Goal: Information Seeking & Learning: Learn about a topic

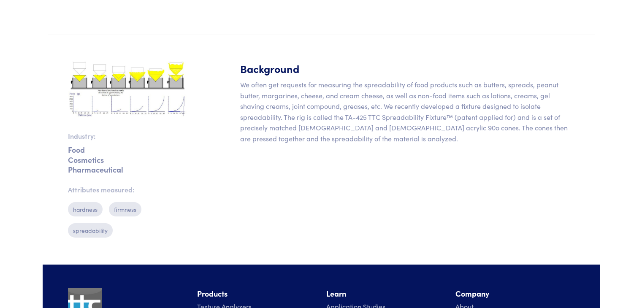
scroll to position [322, 0]
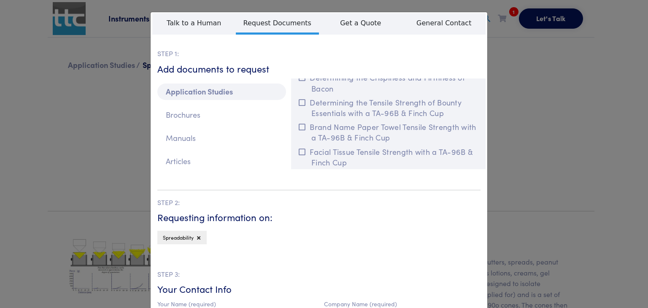
scroll to position [0, 0]
drag, startPoint x: 320, startPoint y: 140, endPoint x: 325, endPoint y: 221, distance: 81.6
click at [325, 221] on fieldset "**********" at bounding box center [318, 312] width 323 height 586
drag, startPoint x: 325, startPoint y: 221, endPoint x: 262, endPoint y: 240, distance: 66.3
click at [262, 240] on div "Spreadability" at bounding box center [318, 240] width 323 height 18
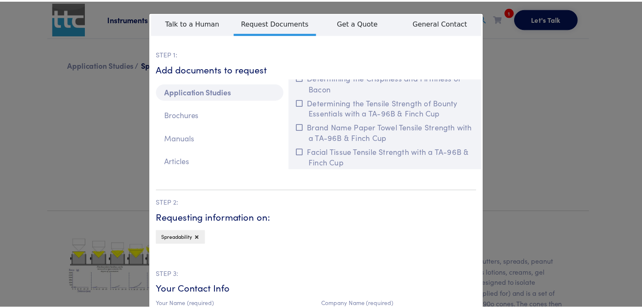
scroll to position [7, 0]
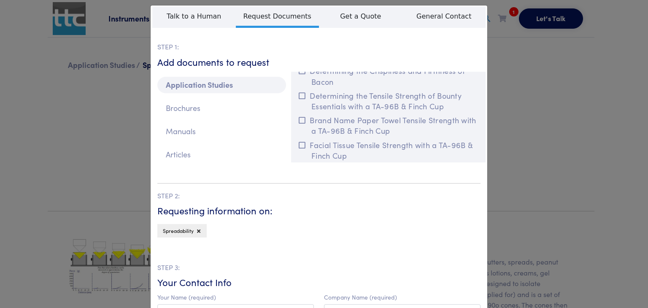
click at [92, 138] on div "**********" at bounding box center [324, 154] width 648 height 308
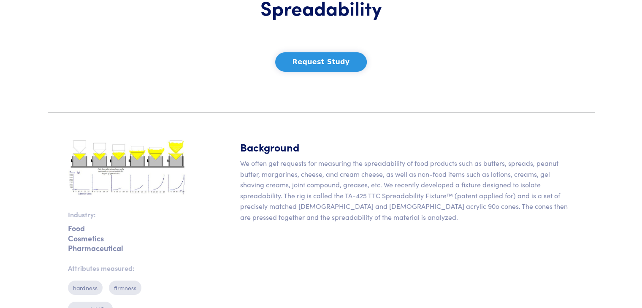
scroll to position [0, 0]
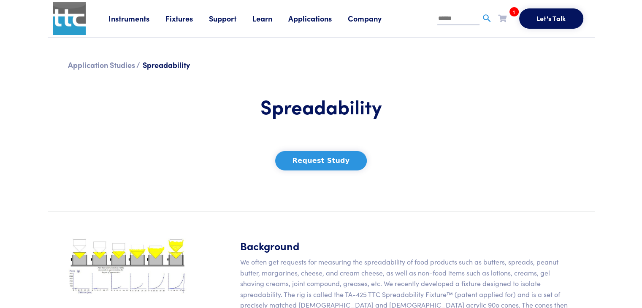
click at [69, 26] on img at bounding box center [69, 18] width 33 height 33
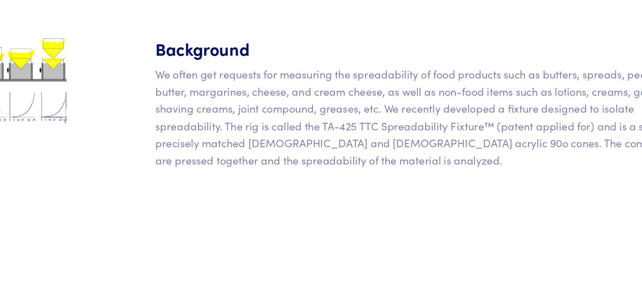
scroll to position [164, 0]
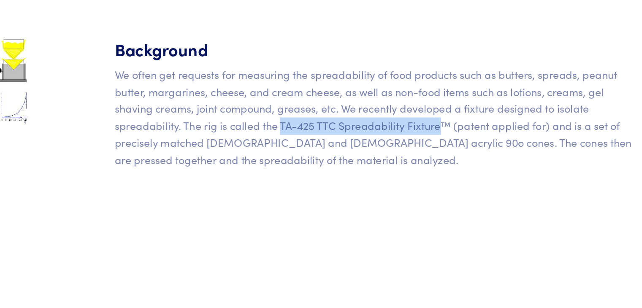
drag, startPoint x: 343, startPoint y: 129, endPoint x: 445, endPoint y: 134, distance: 101.8
click at [445, 134] on p "We often get requests for measuring the spreadability of food products such as …" at bounding box center [407, 125] width 334 height 65
copy p "TA-425 TTC Spreadability Fixture"
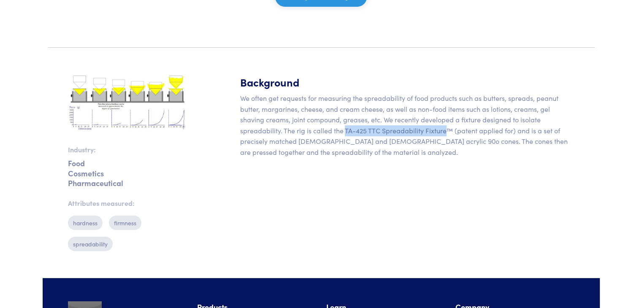
scroll to position [0, 0]
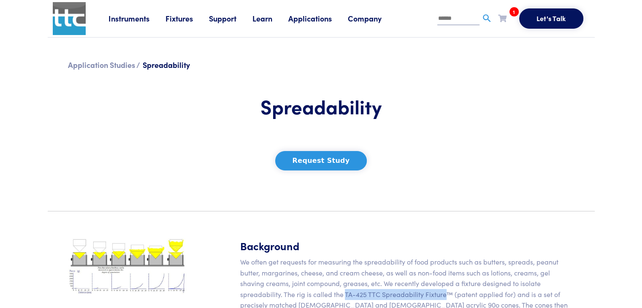
click at [67, 20] on img at bounding box center [69, 18] width 33 height 33
